Goal: Task Accomplishment & Management: Use online tool/utility

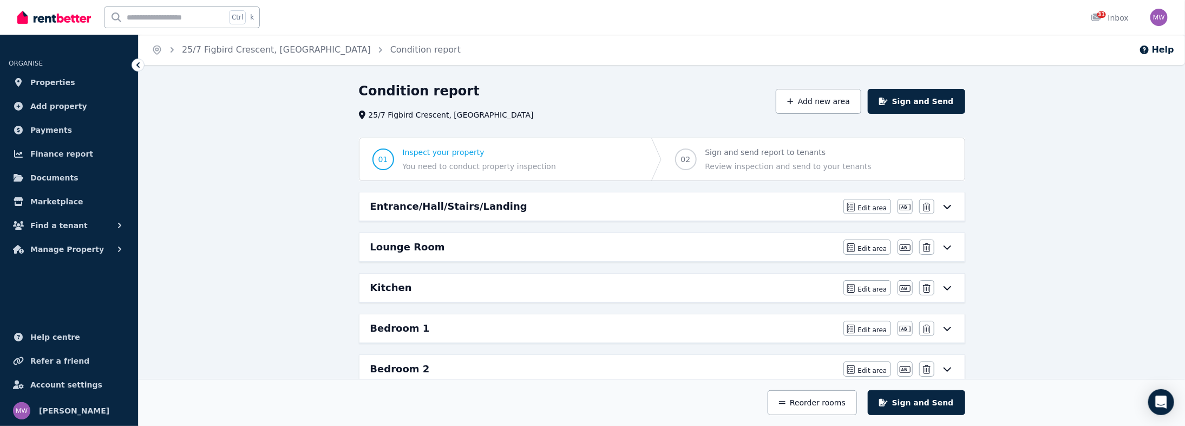
click at [454, 172] on span "You need to conduct property inspection" at bounding box center [480, 166] width 154 height 11
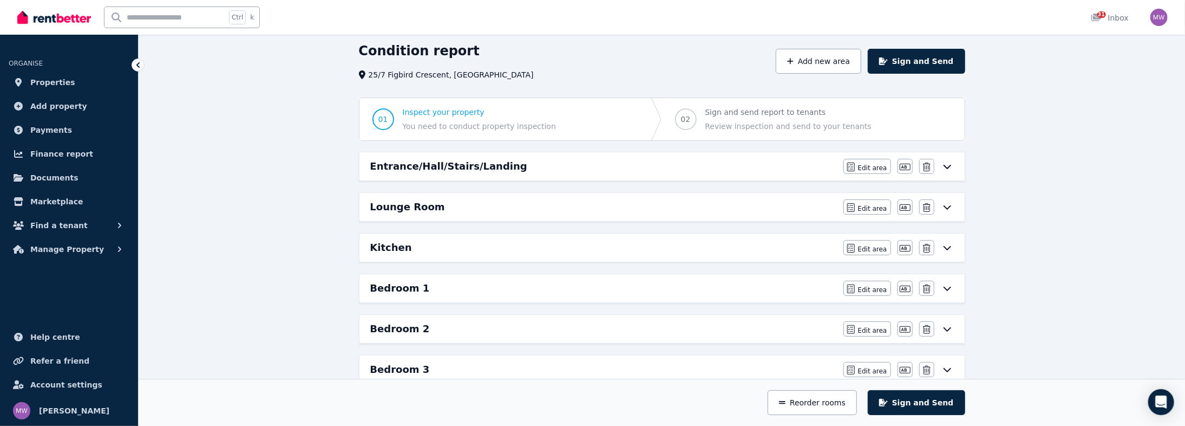
scroll to position [43, 0]
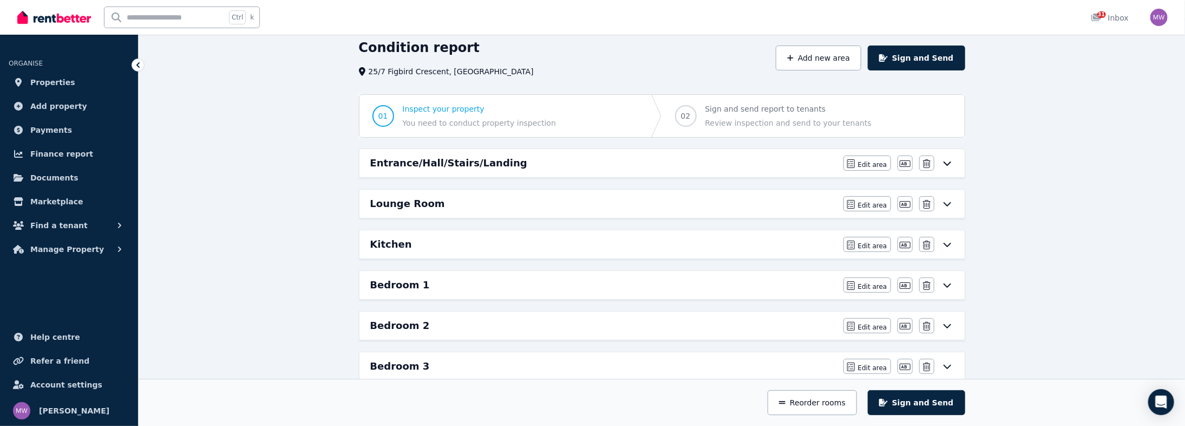
click at [373, 127] on span "01" at bounding box center [384, 116] width 22 height 22
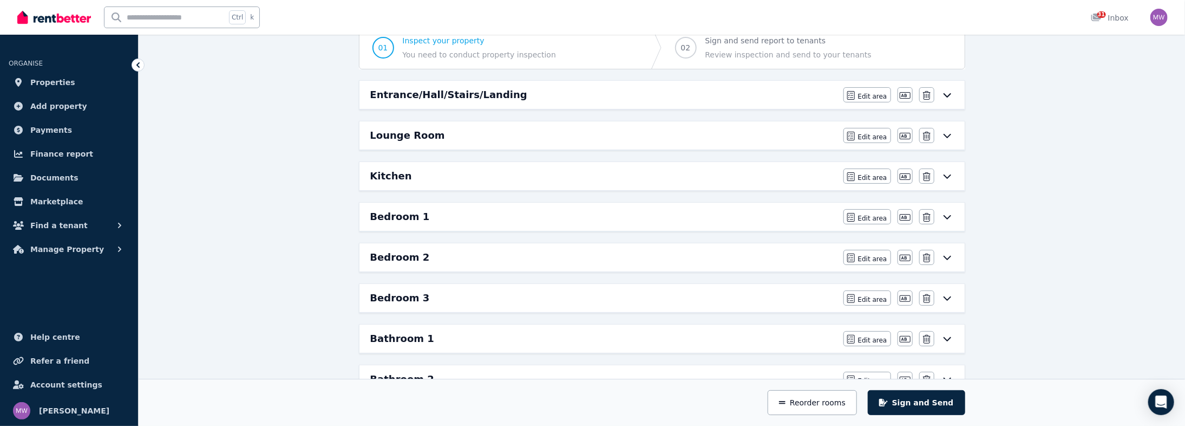
scroll to position [115, 0]
click at [954, 96] on icon at bounding box center [947, 91] width 13 height 9
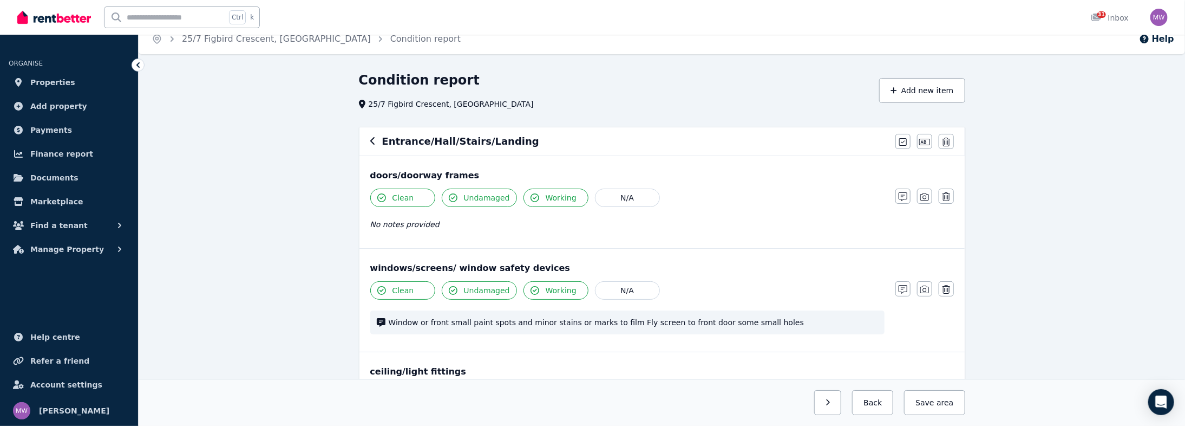
scroll to position [0, 0]
